Goal: Submit feedback/report problem

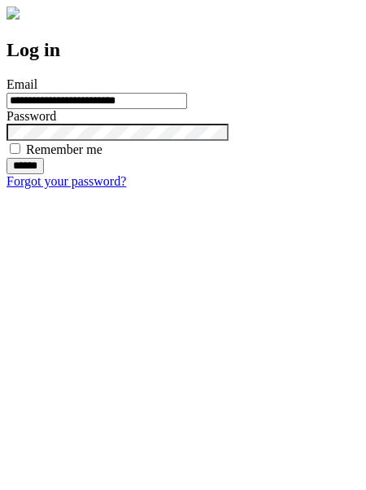
type input "**********"
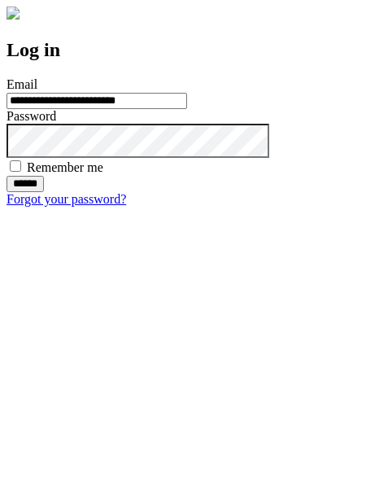
click at [44, 192] on input "******" at bounding box center [25, 184] width 37 height 16
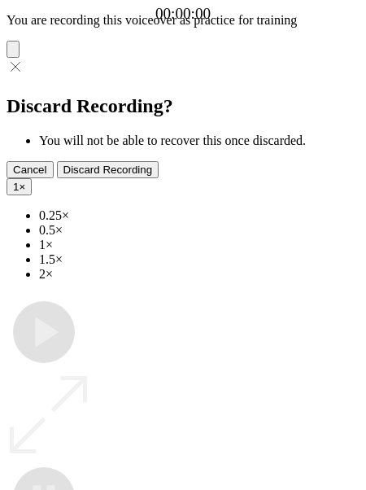
type input "**********"
